Goal: Task Accomplishment & Management: Manage account settings

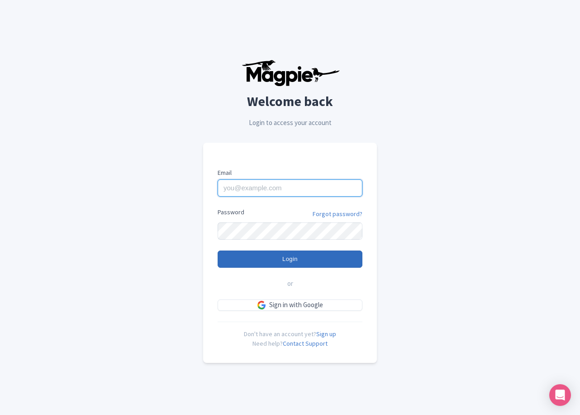
type input "tonyw@bigbustours.com"
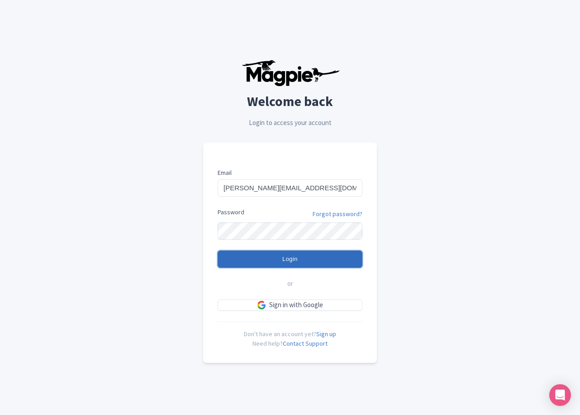
click at [266, 260] on input "Login" at bounding box center [290, 258] width 145 height 17
type input "Logging in..."
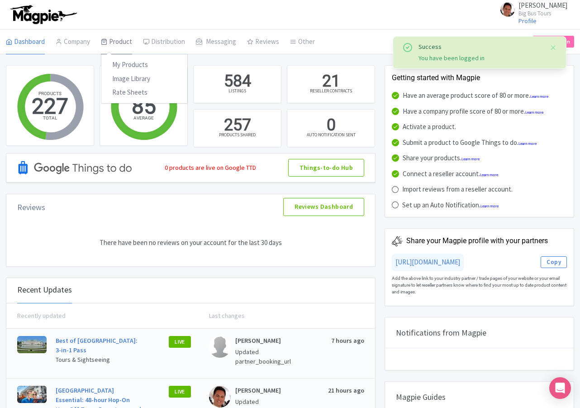
click at [124, 41] on link "Product" at bounding box center [116, 41] width 31 height 25
click at [133, 64] on link "My Products" at bounding box center [144, 65] width 86 height 14
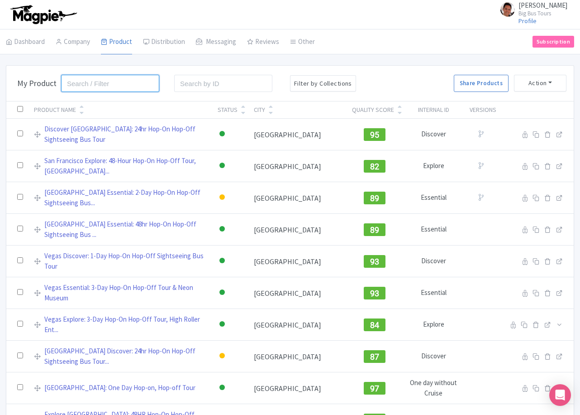
click at [134, 77] on input "search" at bounding box center [110, 83] width 98 height 17
type input "tmz"
click button "Search" at bounding box center [0, 0] width 0 height 0
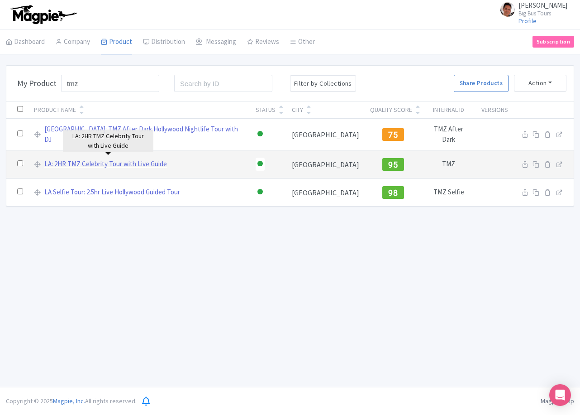
click at [149, 159] on link "LA: 2HR TMZ Celebrity Tour with Live Guide" at bounding box center [105, 164] width 123 height 10
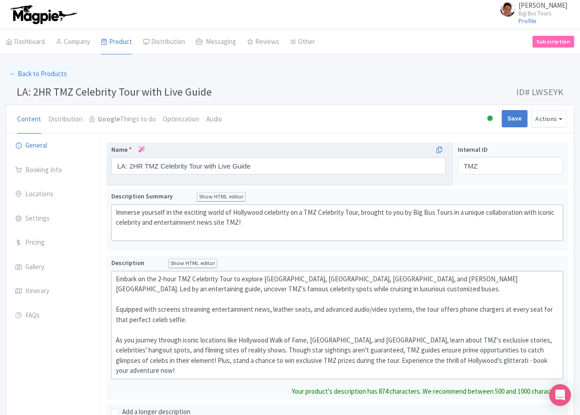
type trix-editor "<div>Embark on the 2-hour TMZ Celebrity Tour to explore Hollywood, West Hollywo…"
